Goal: Navigation & Orientation: Find specific page/section

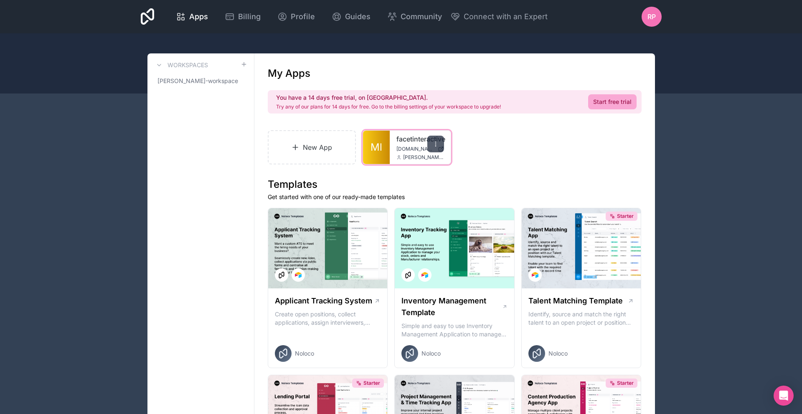
click at [432, 144] on icon at bounding box center [435, 144] width 7 height 7
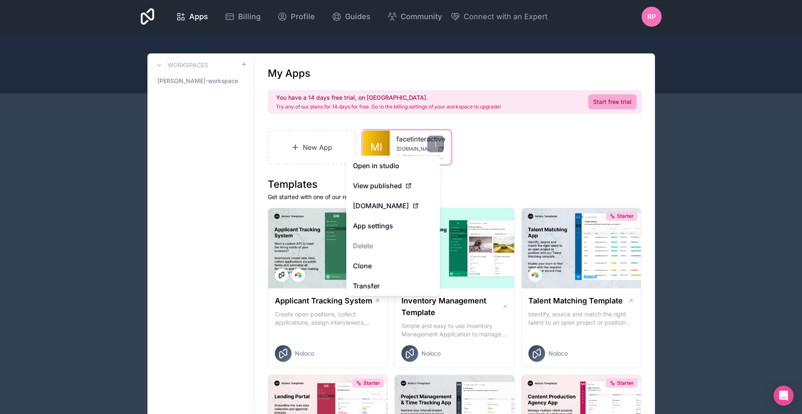
click at [405, 141] on link "facetinteractive" at bounding box center [420, 139] width 48 height 10
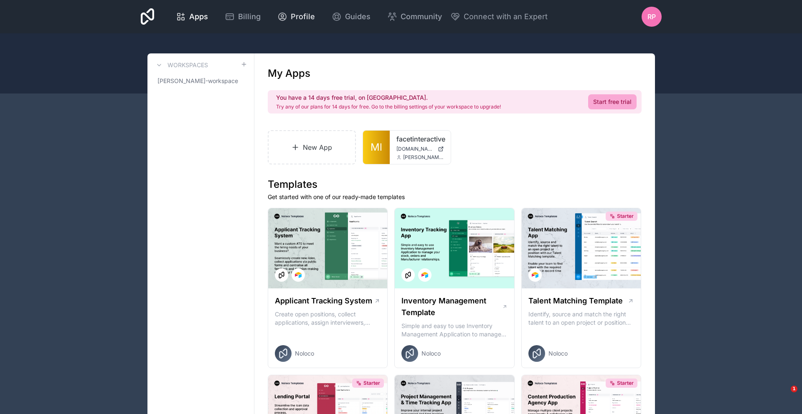
click at [300, 10] on link "Profile" at bounding box center [296, 17] width 51 height 18
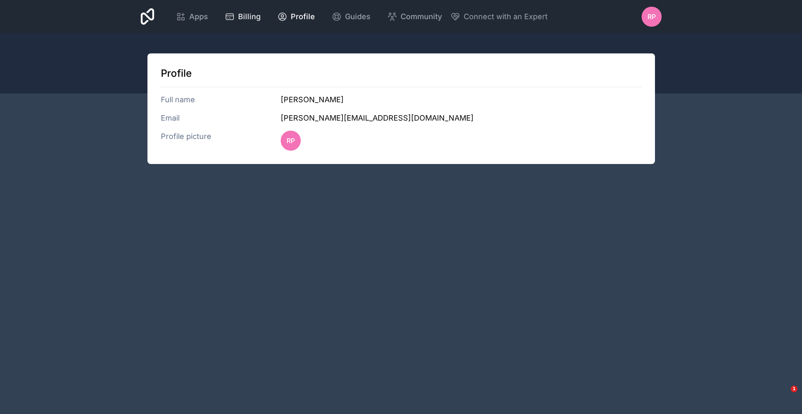
click at [246, 15] on span "Billing" at bounding box center [249, 17] width 23 height 12
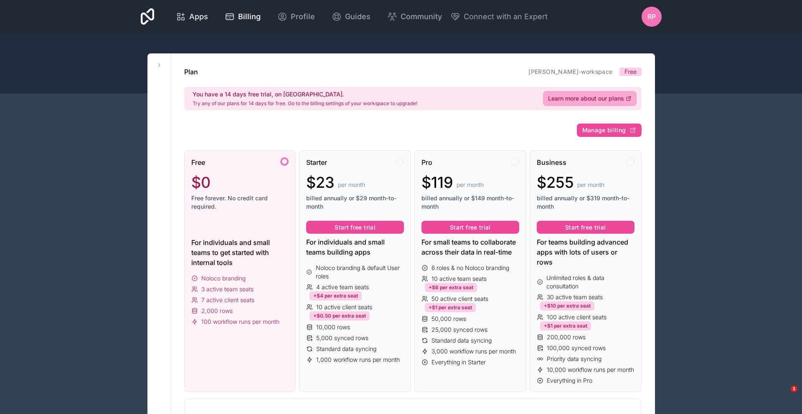
click at [213, 15] on link "Apps" at bounding box center [192, 17] width 46 height 18
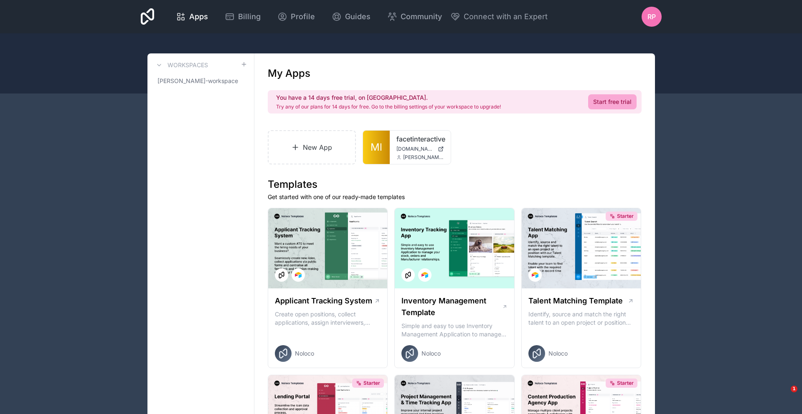
click at [150, 8] on icon at bounding box center [148, 16] width 14 height 17
click at [402, 141] on link "facetinteractive" at bounding box center [420, 139] width 48 height 10
